Goal: Task Accomplishment & Management: Manage account settings

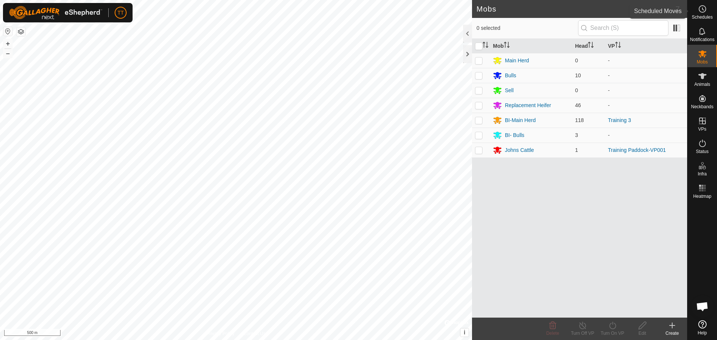
click at [706, 12] on icon at bounding box center [702, 8] width 9 height 9
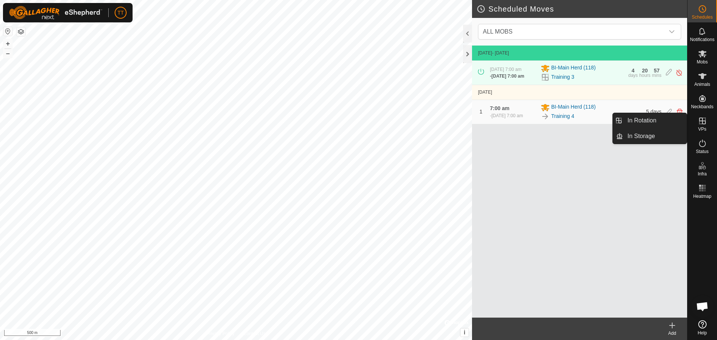
click at [702, 119] on icon at bounding box center [702, 121] width 7 height 7
click at [661, 123] on link "In Rotation" at bounding box center [655, 120] width 64 height 15
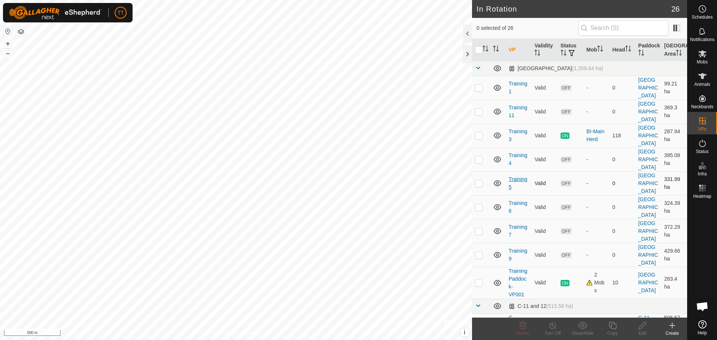
click at [515, 180] on link "Training 5" at bounding box center [517, 183] width 19 height 14
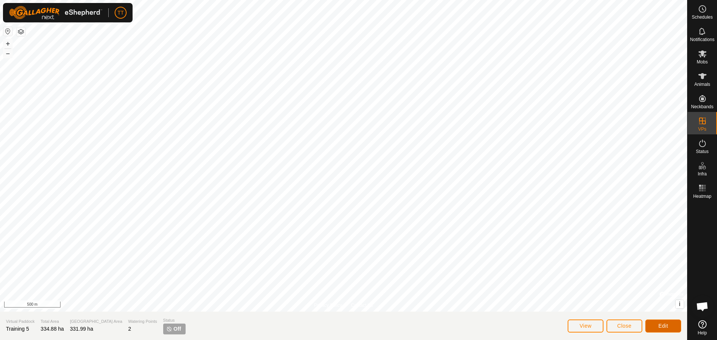
click at [656, 325] on button "Edit" at bounding box center [663, 326] width 36 height 13
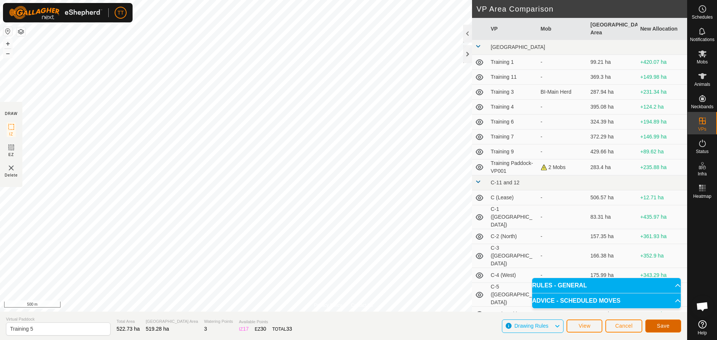
click at [653, 326] on button "Save" at bounding box center [663, 326] width 36 height 13
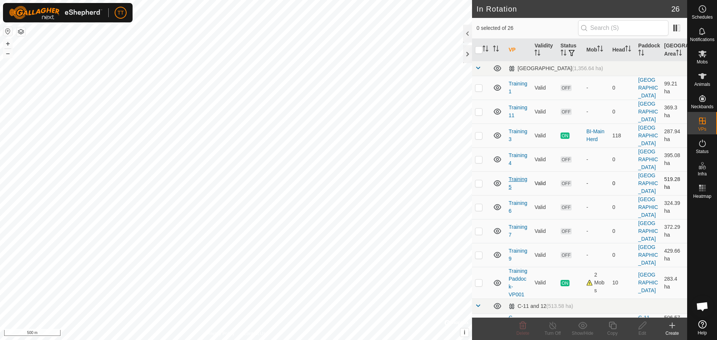
click at [520, 178] on link "Training 5" at bounding box center [517, 183] width 19 height 14
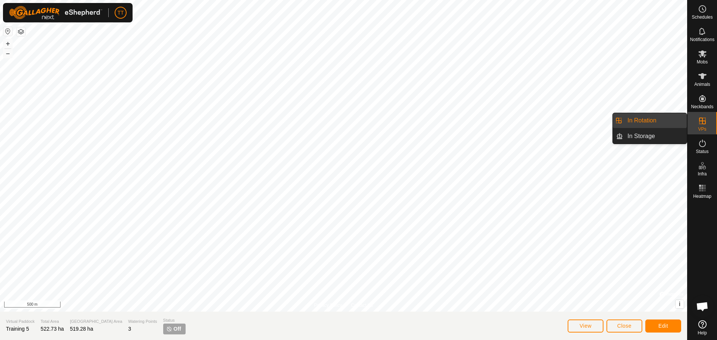
click at [694, 122] on div "VPs" at bounding box center [701, 123] width 29 height 22
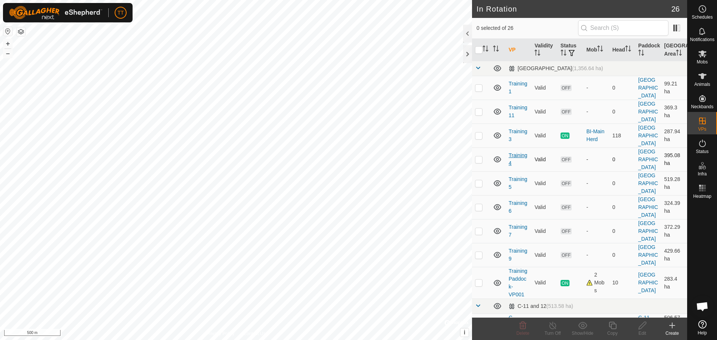
click at [515, 153] on link "Training 4" at bounding box center [517, 159] width 19 height 14
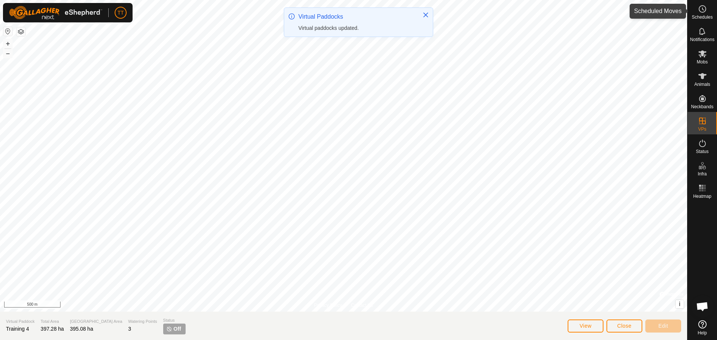
click at [707, 13] on es-schedule-vp-svg-icon at bounding box center [701, 9] width 13 height 12
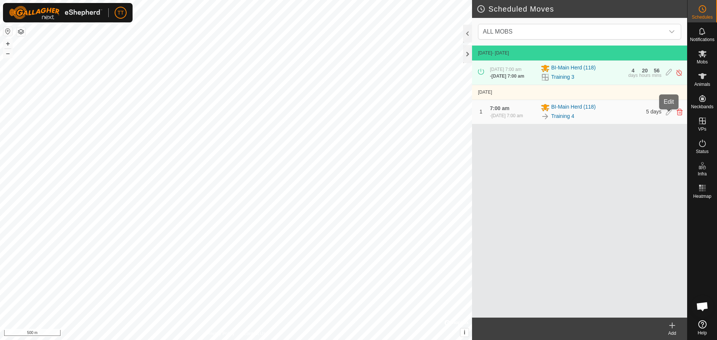
click at [668, 114] on icon at bounding box center [669, 112] width 6 height 7
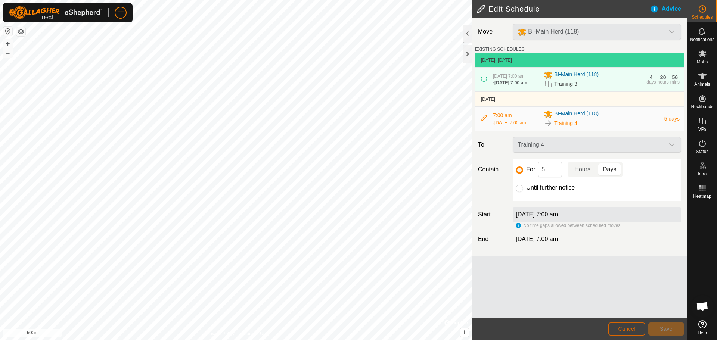
click at [633, 331] on span "Cancel" at bounding box center [627, 329] width 18 height 6
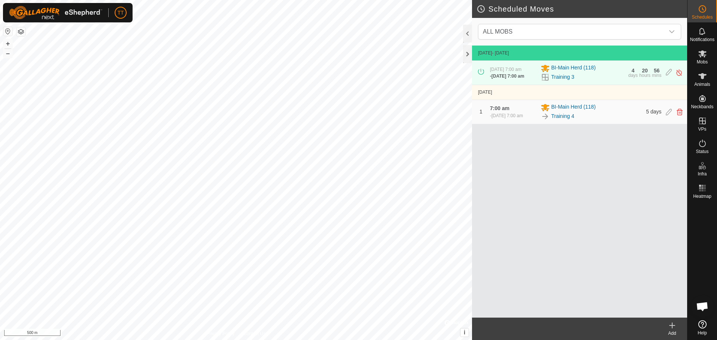
click at [671, 329] on icon at bounding box center [671, 325] width 9 height 9
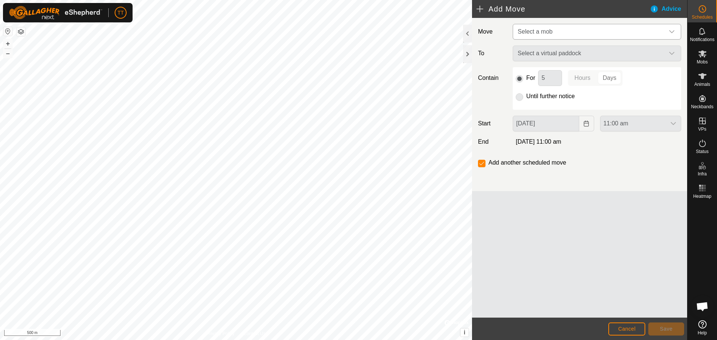
click at [567, 32] on span "Select a mob" at bounding box center [589, 31] width 150 height 15
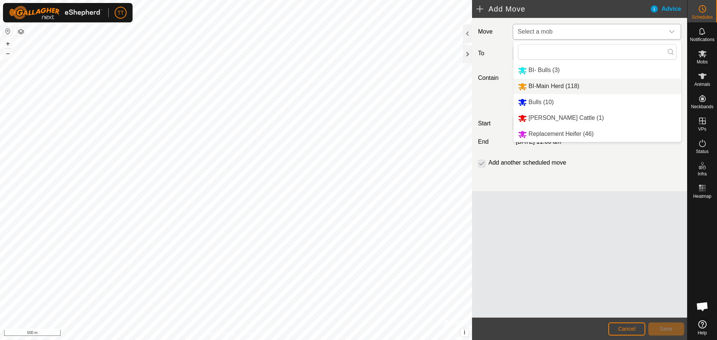
click at [555, 84] on li "BI-Main Herd (118)" at bounding box center [597, 86] width 168 height 15
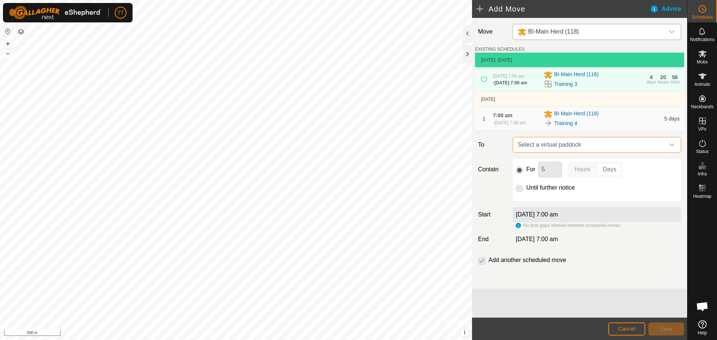
click at [595, 148] on span "Select a virtual paddock" at bounding box center [589, 144] width 150 height 15
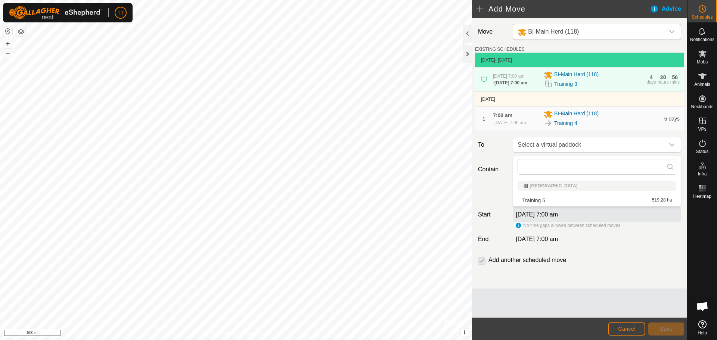
click at [546, 201] on li "Training 5 519.28 ha" at bounding box center [596, 200] width 159 height 11
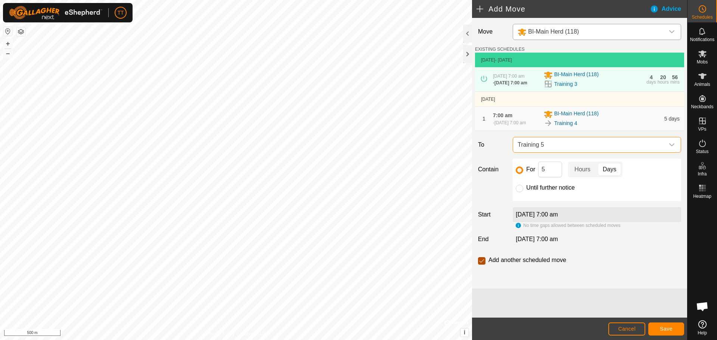
click at [482, 265] on input "checkbox" at bounding box center [481, 260] width 7 height 7
checkbox input "false"
click at [654, 327] on button "Save" at bounding box center [666, 329] width 36 height 13
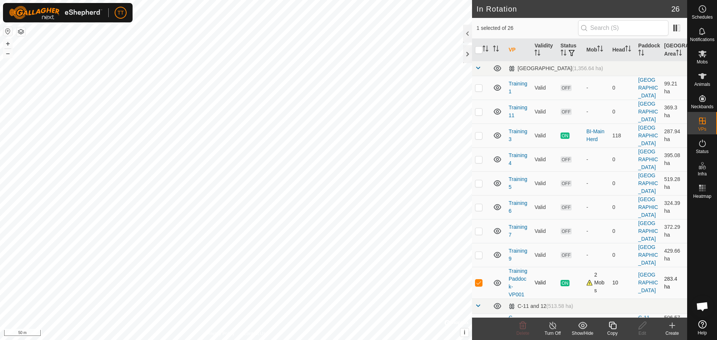
click at [480, 283] on p-checkbox at bounding box center [478, 283] width 7 height 6
checkbox input "false"
click at [481, 255] on p-checkbox at bounding box center [478, 255] width 7 height 6
click at [480, 255] on p-checkbox at bounding box center [478, 255] width 7 height 6
checkbox input "false"
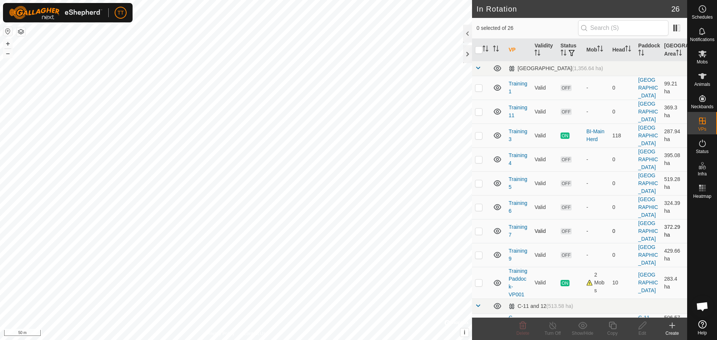
click at [477, 229] on p-checkbox at bounding box center [478, 231] width 7 height 6
checkbox input "false"
click at [478, 208] on p-checkbox at bounding box center [478, 207] width 7 height 6
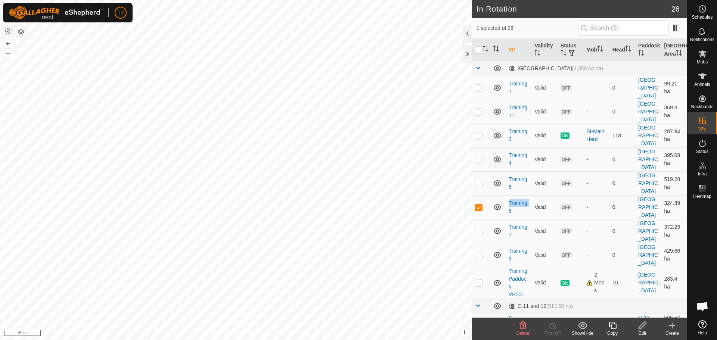
checkbox input "false"
click at [479, 184] on p-checkbox at bounding box center [478, 183] width 7 height 6
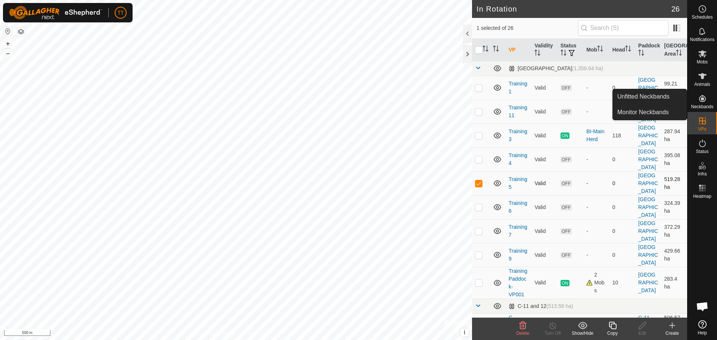
click at [477, 184] on p-checkbox at bounding box center [478, 183] width 7 height 6
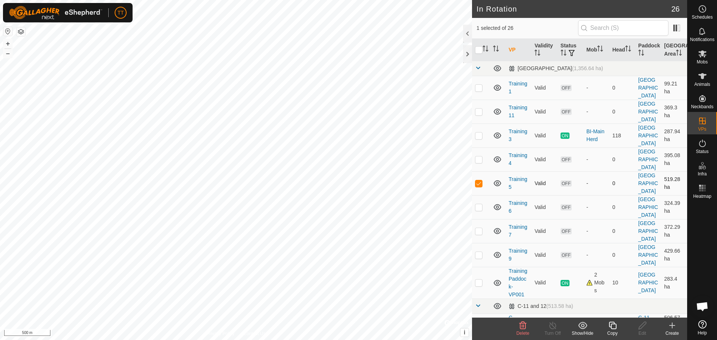
checkbox input "false"
